Goal: Transaction & Acquisition: Purchase product/service

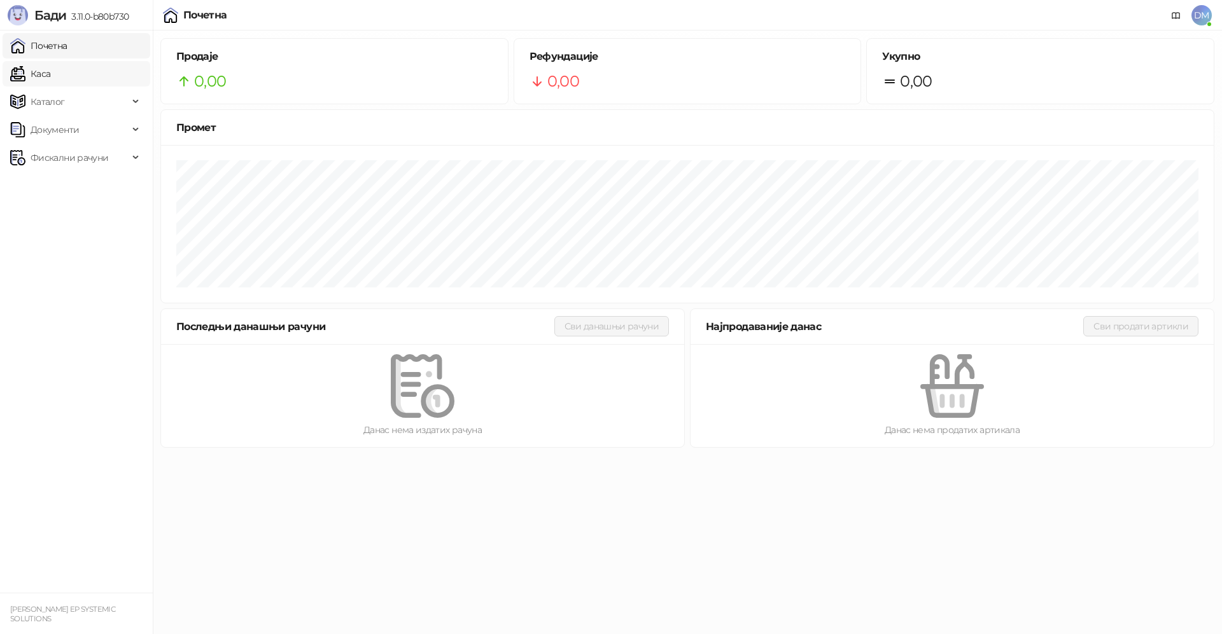
click at [48, 71] on link "Каса" at bounding box center [30, 73] width 40 height 25
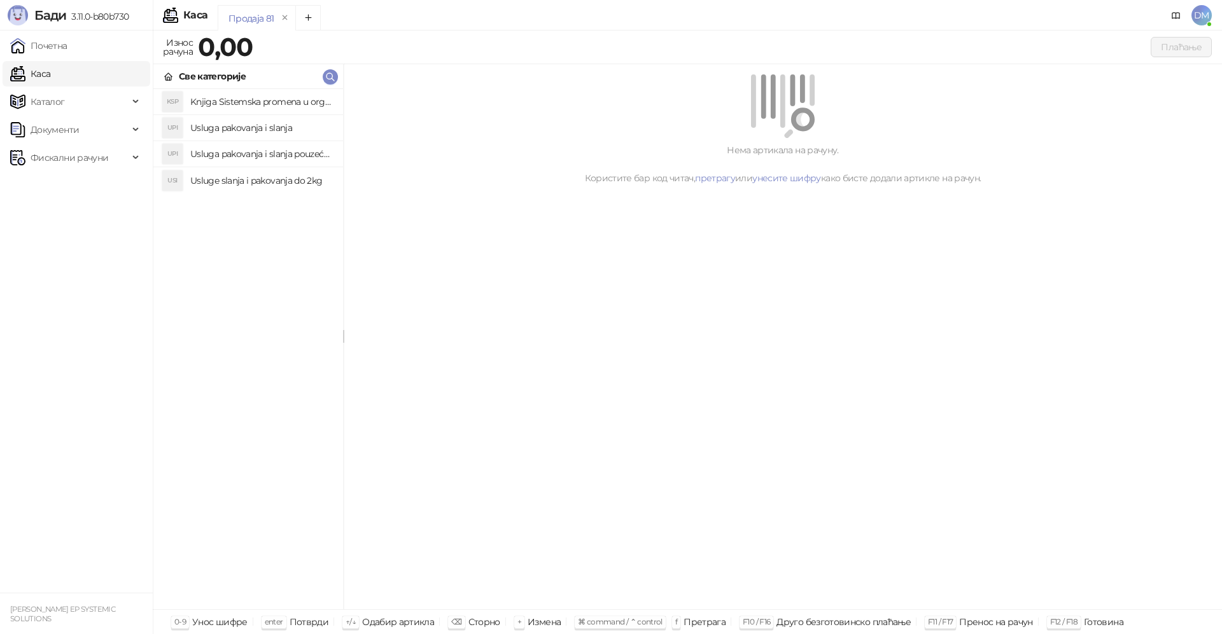
click at [230, 105] on h4 "Knjiga Sistemska promena u organizacijama" at bounding box center [261, 102] width 143 height 20
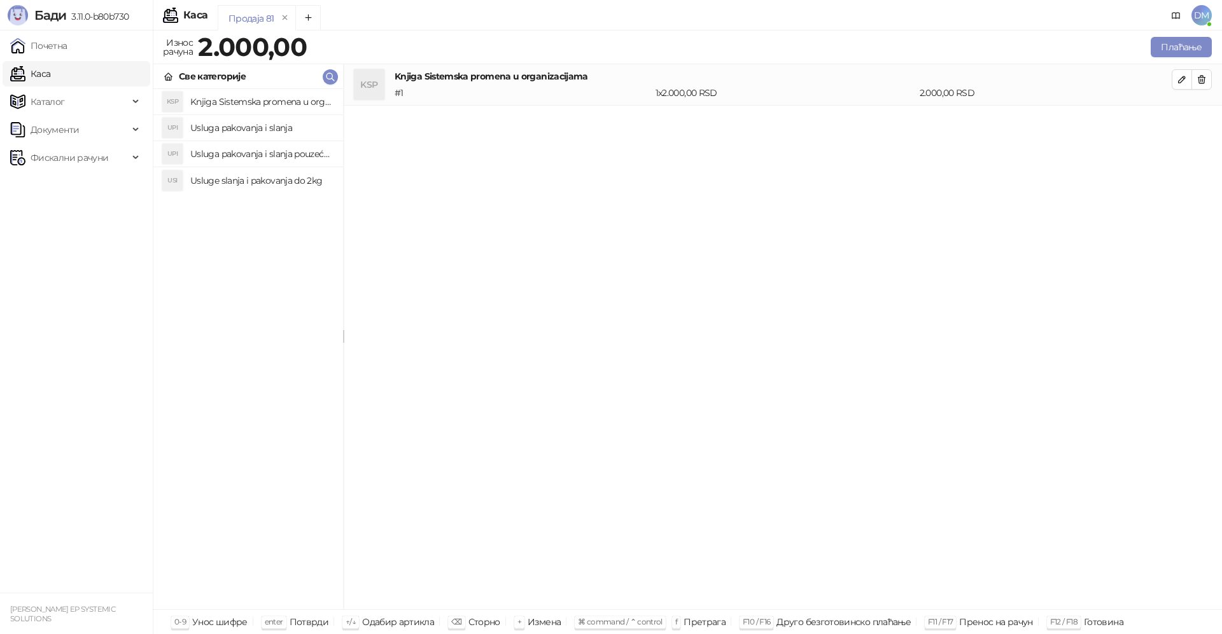
click at [240, 150] on h4 "Usluga pakovanja i slanja pouzećem" at bounding box center [261, 154] width 143 height 20
click at [1185, 45] on button "Плаћање" at bounding box center [1180, 47] width 61 height 20
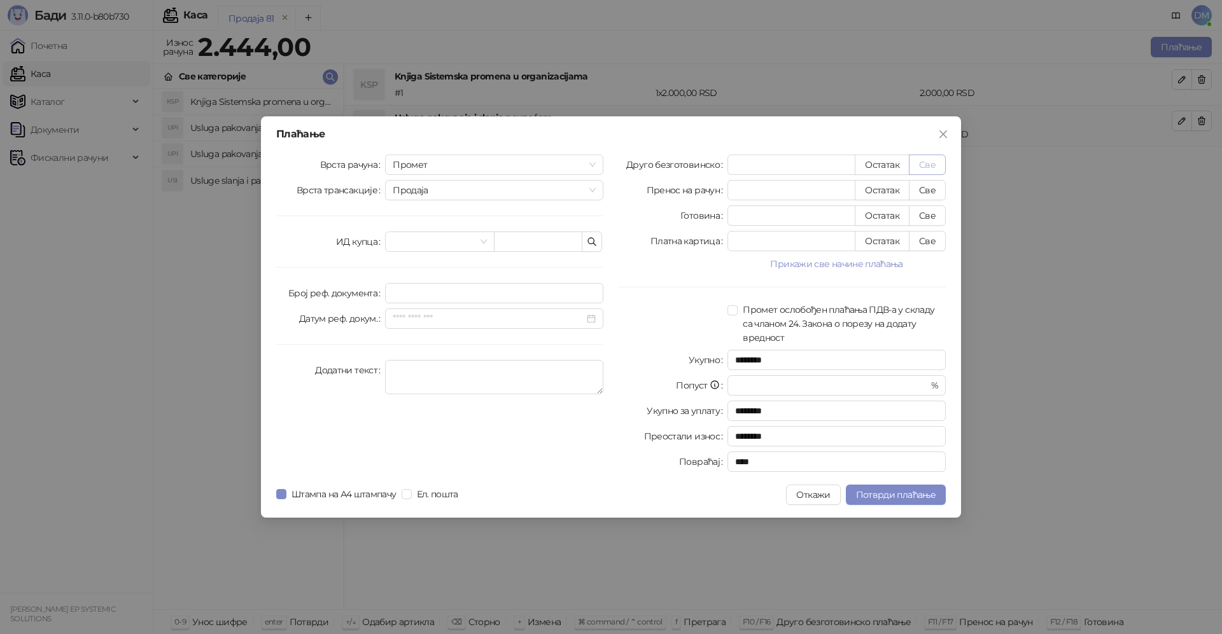
click at [921, 165] on button "Све" at bounding box center [927, 165] width 37 height 20
type input "****"
click at [879, 496] on span "Потврди плаћање" at bounding box center [896, 494] width 80 height 11
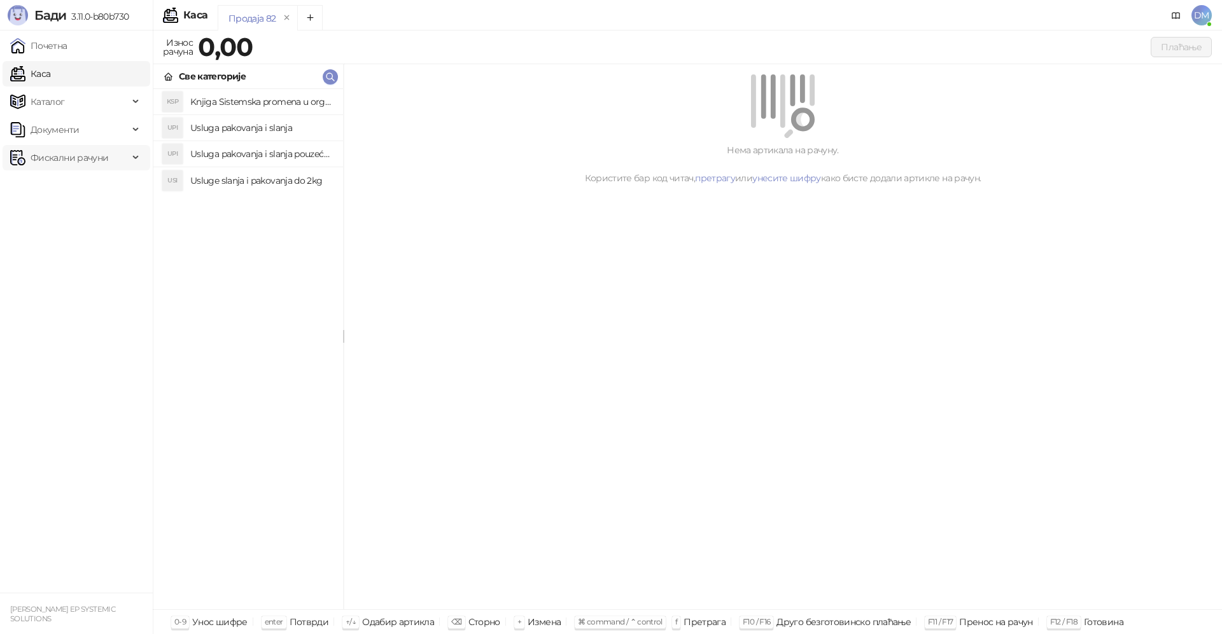
click at [128, 160] on span "Фискални рачуни" at bounding box center [69, 157] width 118 height 25
click at [101, 185] on link "Издати рачуни" at bounding box center [57, 185] width 85 height 25
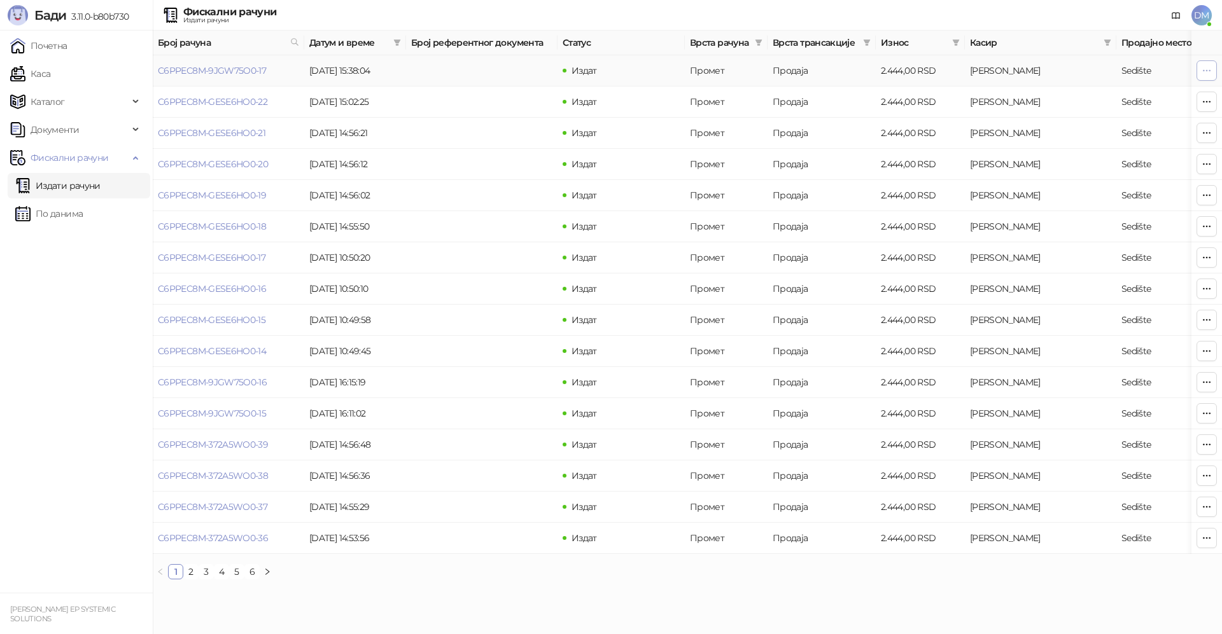
click at [1206, 69] on icon "button" at bounding box center [1206, 71] width 10 height 10
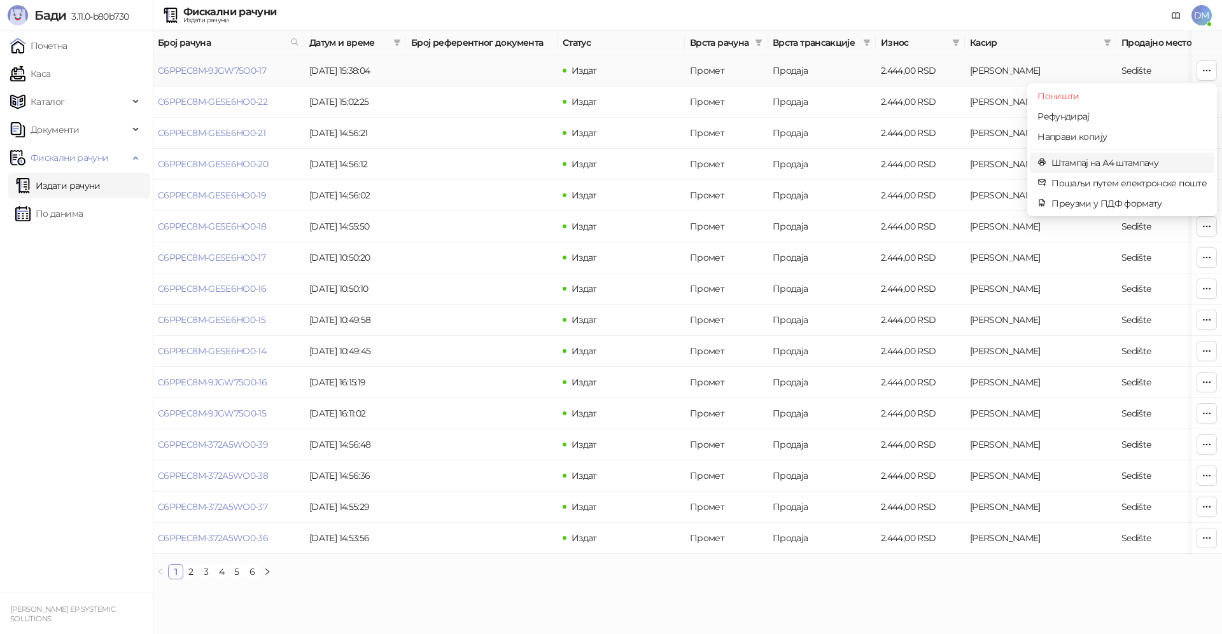
click at [1072, 166] on span "Штампај на А4 штампачу" at bounding box center [1128, 163] width 155 height 14
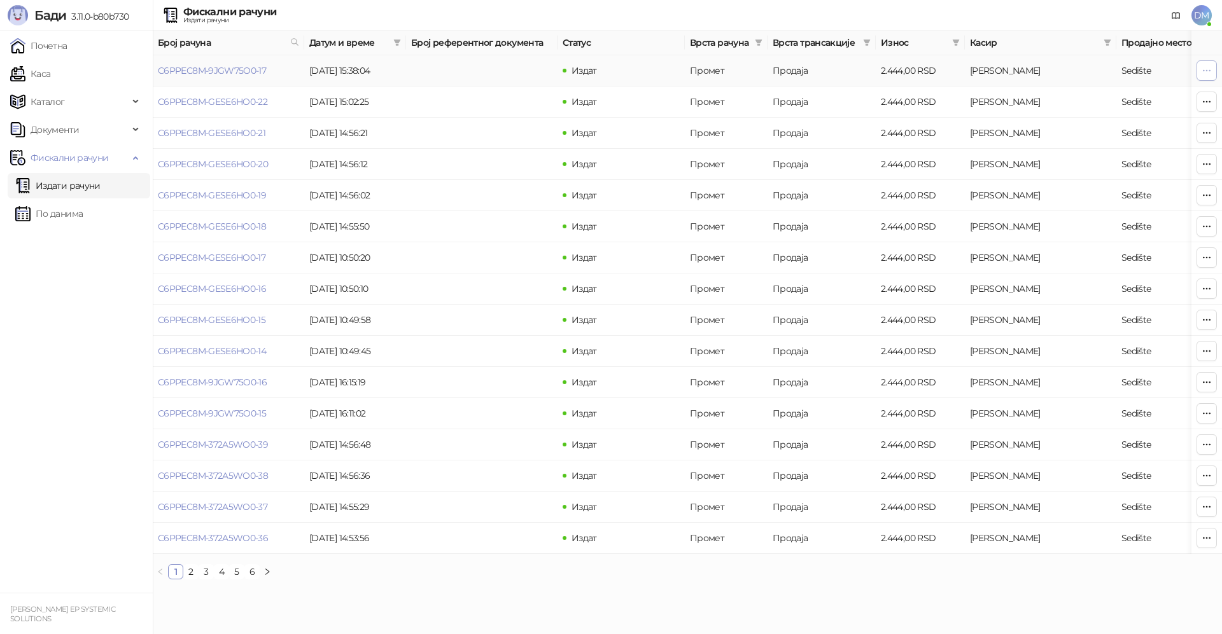
click at [1205, 76] on span "button" at bounding box center [1206, 70] width 10 height 12
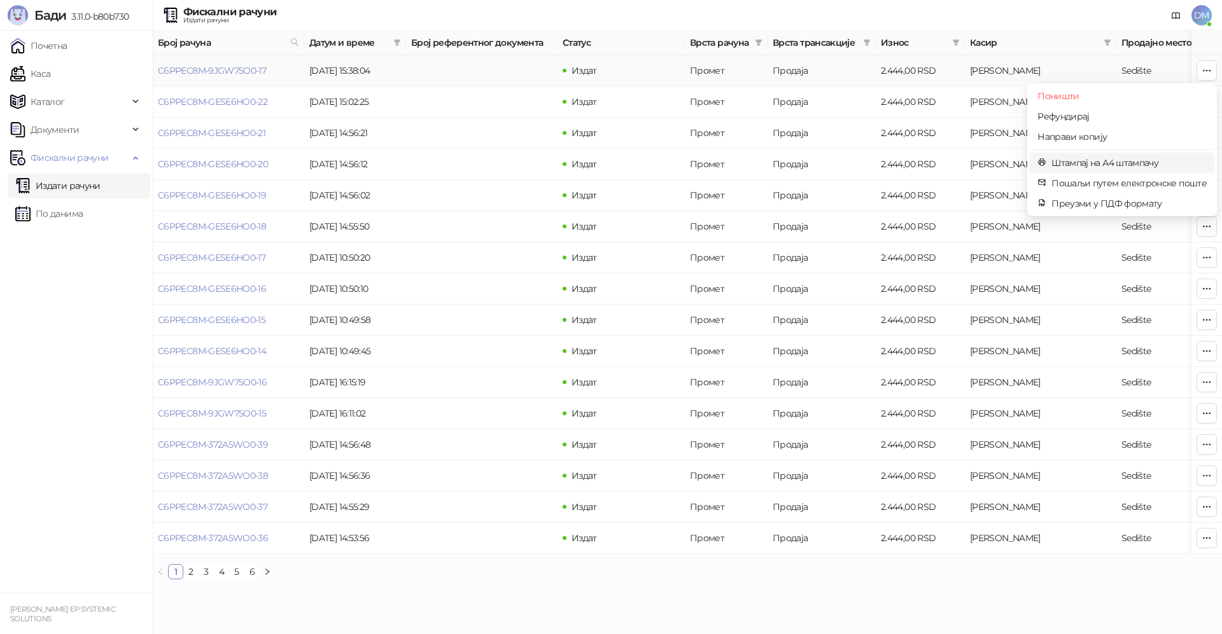
click at [1115, 167] on span "Штампај на А4 штампачу" at bounding box center [1128, 163] width 155 height 14
